Goal: Information Seeking & Learning: Find contact information

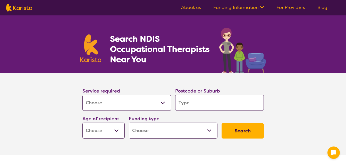
select select "[MEDICAL_DATA]"
click at [187, 104] on input "search" at bounding box center [219, 103] width 89 height 16
type input "4"
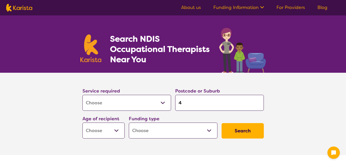
type input "43"
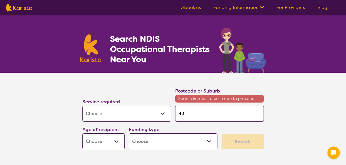
type input "435"
type input "4350"
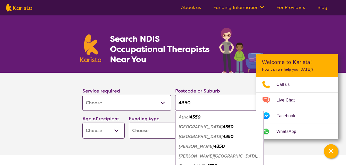
type input "435"
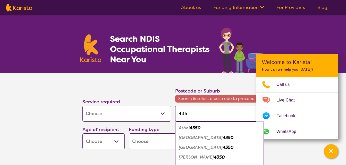
type input "43"
type input "4"
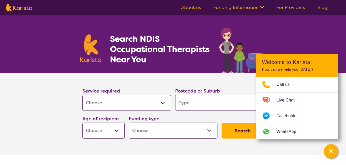
type input "T"
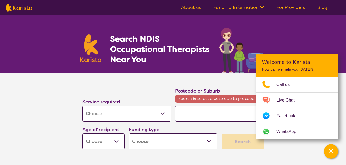
type input "To"
type input "Too"
type input "Toow"
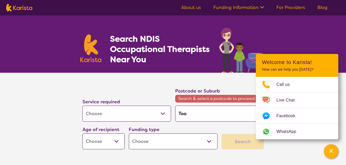
type input "Toow"
type input "Toowo"
type input "Toowoo"
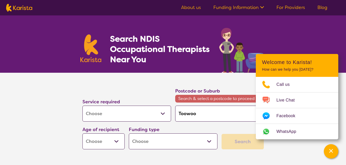
type input "Toowoom"
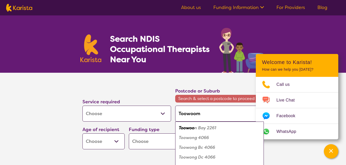
type input "Toowoomb"
type input "Toowoomba"
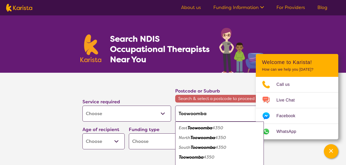
click at [189, 159] on em "Toowoomba" at bounding box center [191, 157] width 25 height 5
type input "4350"
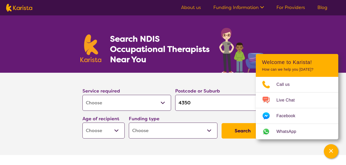
scroll to position [34, 0]
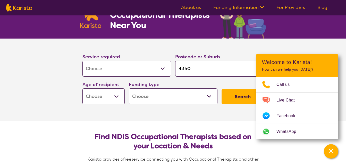
click at [95, 90] on select "Early Childhood - 0 to 9 Child - 10 to 11 Adolescent - 12 to 17 Adult - 18 to 6…" at bounding box center [103, 97] width 42 height 16
select select "AD"
click at [82, 89] on select "Early Childhood - 0 to 9 Child - 10 to 11 Adolescent - 12 to 17 Adult - 18 to 6…" at bounding box center [103, 97] width 42 height 16
select select "AD"
click at [187, 97] on select "Home Care Package (HCP) National Disability Insurance Scheme (NDIS) I don't know" at bounding box center [173, 97] width 89 height 16
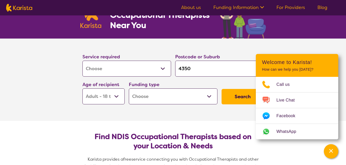
select select "i-don-t-know"
click at [129, 89] on select "Home Care Package (HCP) National Disability Insurance Scheme (NDIS) I don't know" at bounding box center [173, 97] width 89 height 16
select select "i-don-t-know"
click at [240, 101] on button "Search" at bounding box center [243, 96] width 42 height 15
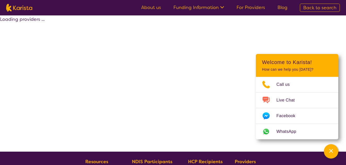
select select "[MEDICAL_DATA]"
select select "AD"
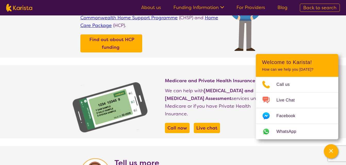
scroll to position [203, 0]
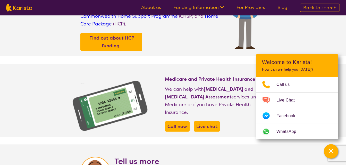
click at [231, 129] on div "Medicare and Private Health Insurance We can help with [MEDICAL_DATA] and [MEDI…" at bounding box center [215, 106] width 101 height 61
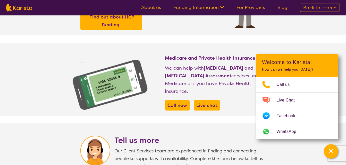
scroll to position [224, 0]
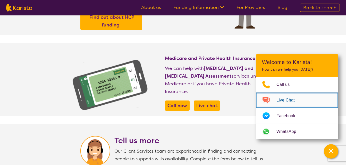
click at [284, 99] on span "Live Chat" at bounding box center [288, 101] width 24 height 8
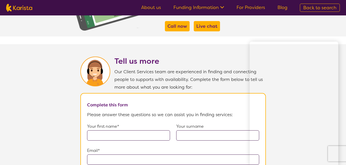
scroll to position [302, 0]
